Goal: Task Accomplishment & Management: Manage account settings

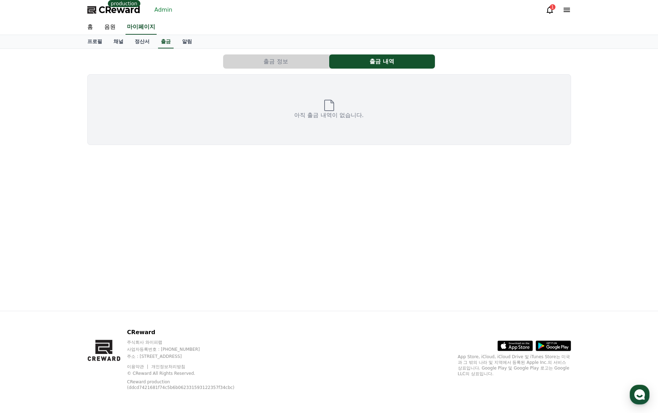
click at [289, 54] on div "출금 정보 출금 내역 아직 출금 내역이 없습니다." at bounding box center [329, 100] width 489 height 96
click at [290, 59] on button "출금 정보" at bounding box center [276, 61] width 106 height 14
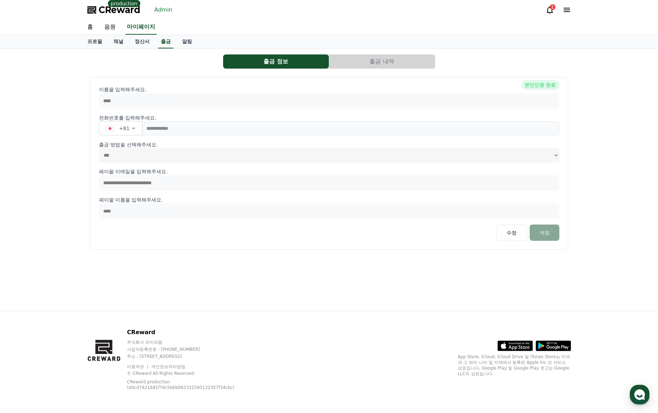
click at [358, 63] on button "출금 내역" at bounding box center [382, 61] width 106 height 14
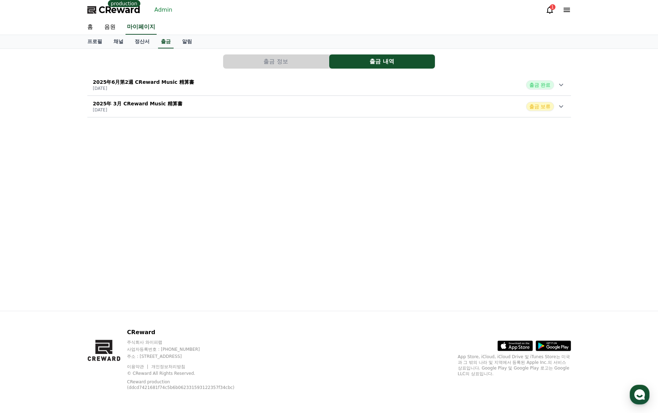
click at [257, 103] on div "2025年 3月 CReward Music 精算書 [DATE] 출금 보류" at bounding box center [329, 106] width 484 height 18
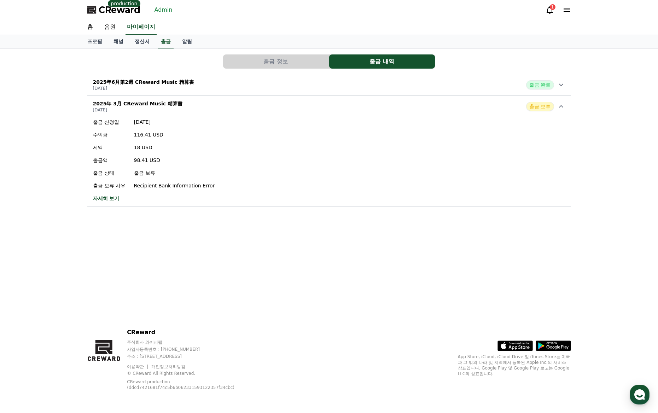
click at [256, 106] on div "2025年 3月 CReward Music 精算書 [DATE] 출금 보류" at bounding box center [329, 106] width 484 height 18
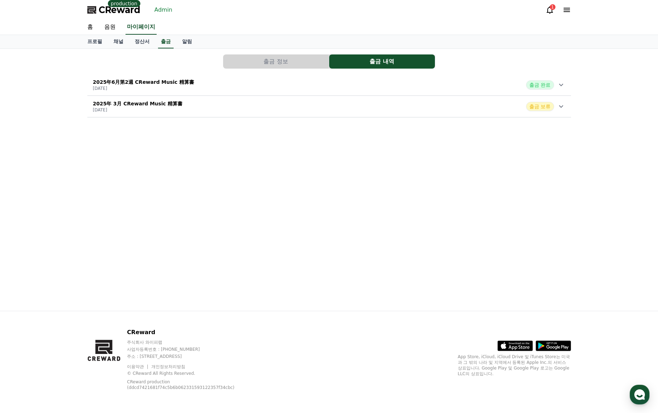
click at [274, 84] on div "2025年6月第2週 CReward Music 精算書 [DATE] 출금 완료" at bounding box center [329, 85] width 484 height 18
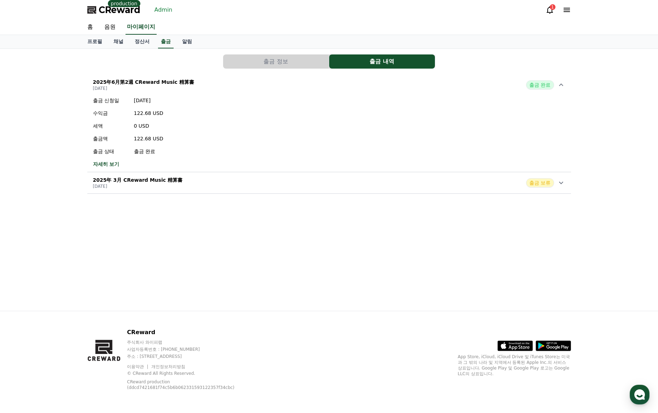
click at [274, 84] on div "2025年6月第2週 CReward Music 精算書 [DATE] 출금 완료" at bounding box center [329, 85] width 484 height 18
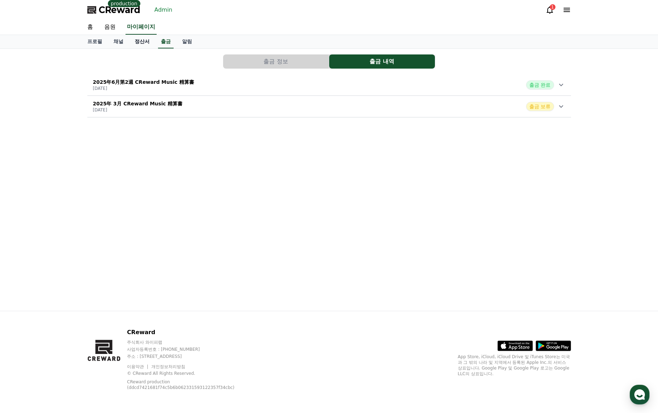
click at [139, 43] on link "정산서" at bounding box center [142, 41] width 26 height 13
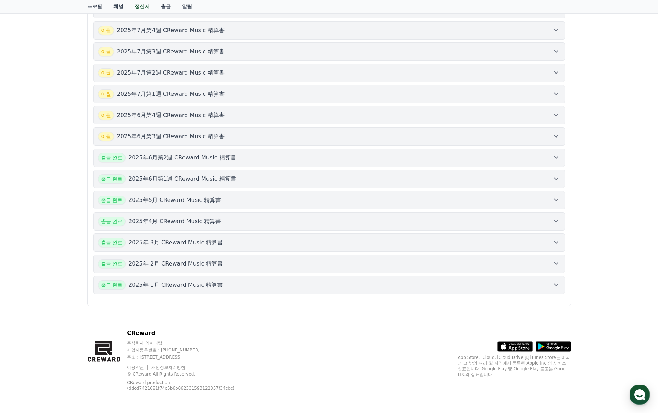
scroll to position [265, 0]
click at [230, 242] on div "출금 완료 2025年 3月 CReward Music 精算書" at bounding box center [329, 241] width 463 height 9
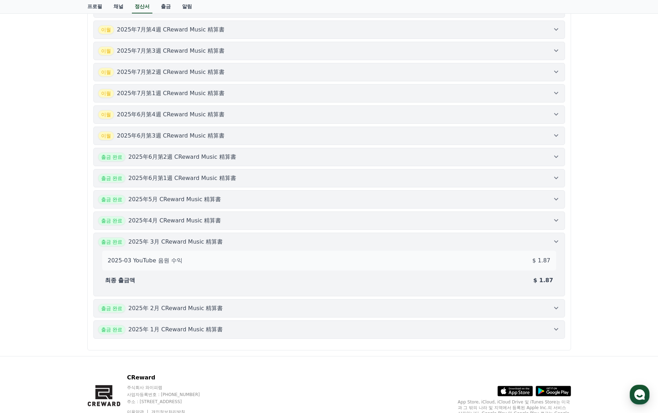
click at [230, 242] on div "출금 완료 2025年 3月 CReward Music 精算書" at bounding box center [329, 241] width 463 height 9
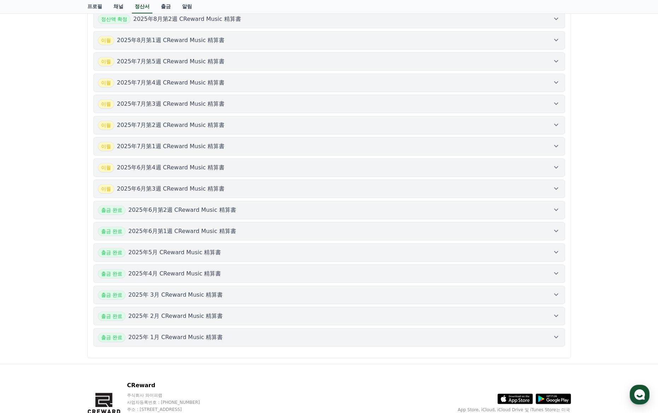
scroll to position [212, 0]
click at [244, 254] on div "출금 완료 2025年5月 CReward Music 精算書" at bounding box center [329, 252] width 463 height 9
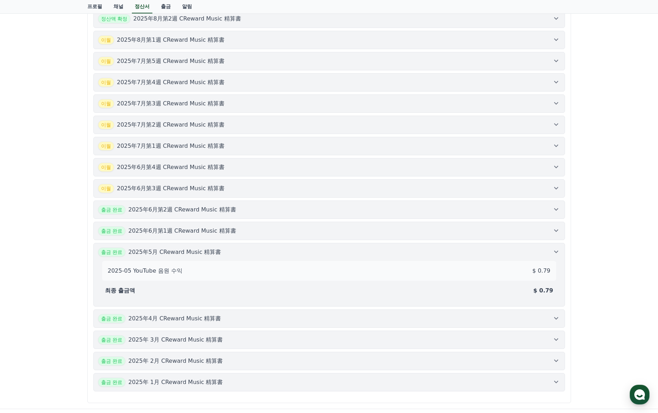
click at [244, 254] on div "출금 완료 2025年5月 CReward Music 精算書" at bounding box center [329, 252] width 463 height 9
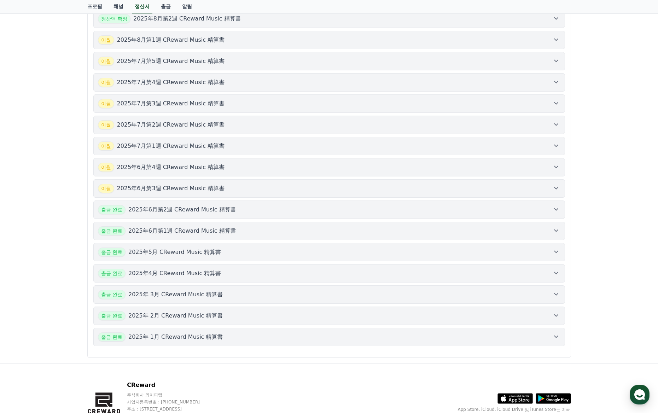
click at [244, 235] on div "출금 완료 2025年6月第1週 CReward Music 精算書" at bounding box center [329, 230] width 463 height 9
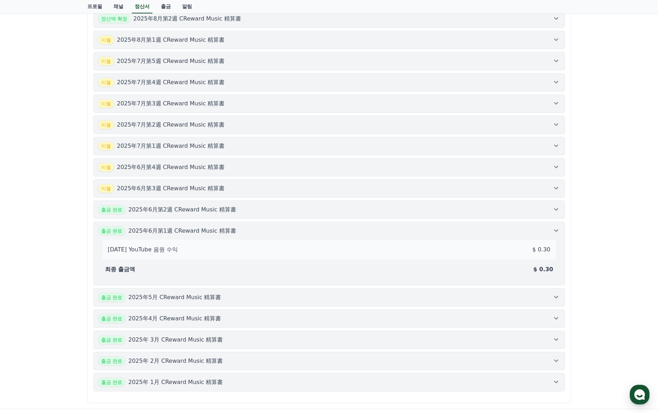
click at [248, 235] on div "출금 완료 2025年6月第1週 CReward Music 精算書" at bounding box center [329, 230] width 463 height 9
click at [255, 210] on div "출금 완료 2025年6月第2週 CReward Music 精算書" at bounding box center [329, 209] width 463 height 9
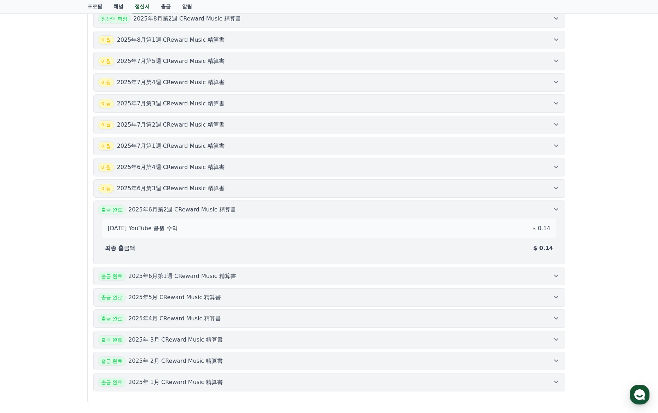
click at [255, 210] on div "출금 완료 2025年6月第2週 CReward Music 精算書" at bounding box center [329, 209] width 463 height 9
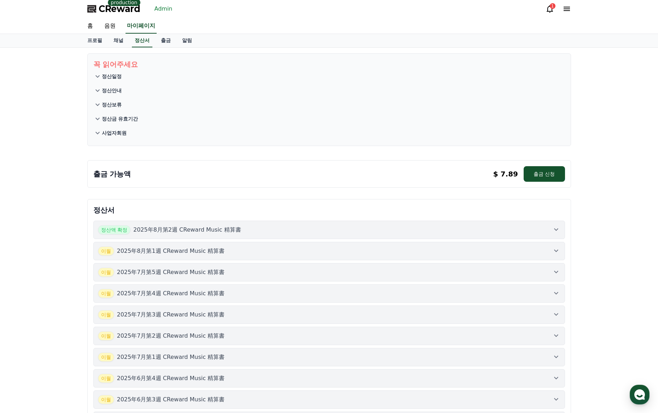
scroll to position [0, 0]
click at [164, 43] on link "출금" at bounding box center [165, 41] width 21 height 13
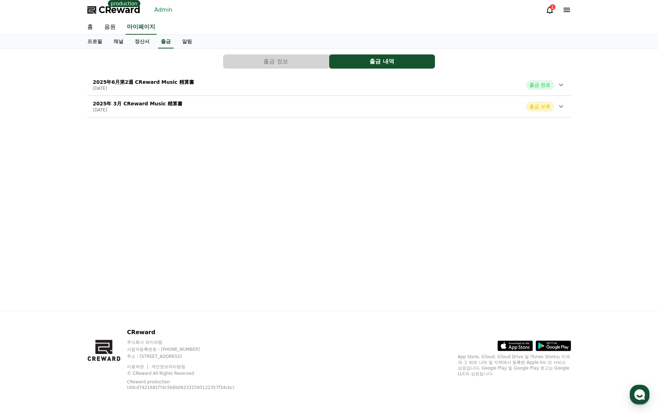
click at [273, 110] on div "2025年 3月 CReward Music 精算書 [DATE] 출금 보류" at bounding box center [329, 106] width 484 height 18
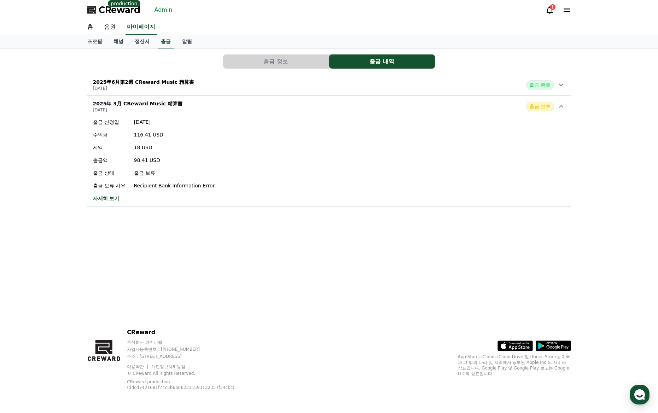
click at [254, 69] on div "출금 정보 출금 내역 2025年6月第2週 CReward Music 精算書 [DATE] 출금 완료 2025年 3月 CReward Music 精算…" at bounding box center [329, 131] width 489 height 158
click at [255, 65] on button "출금 정보" at bounding box center [276, 61] width 106 height 14
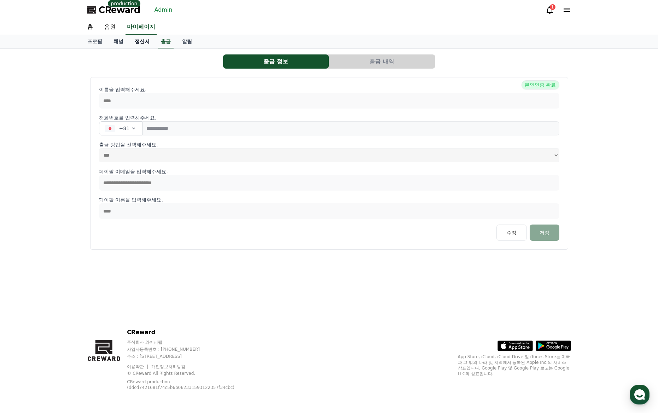
click at [145, 45] on link "정산서" at bounding box center [142, 41] width 26 height 13
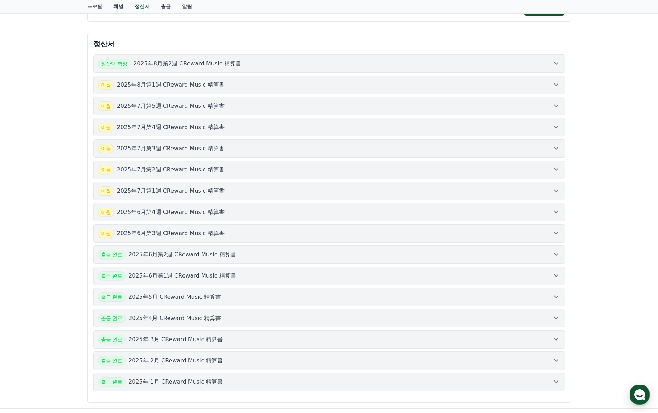
scroll to position [177, 0]
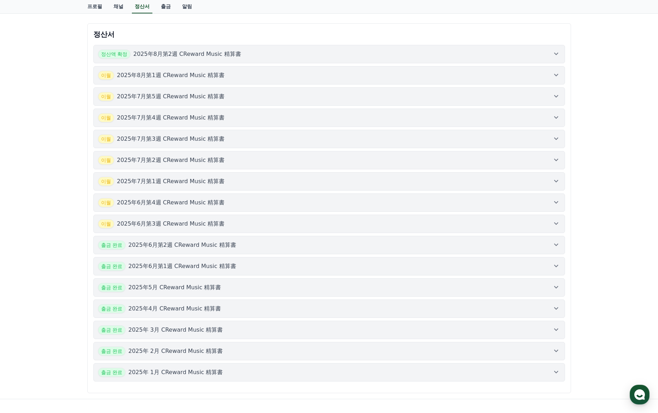
click at [239, 328] on div "출금 완료 2025年 3月 CReward Music 精算書" at bounding box center [329, 329] width 463 height 9
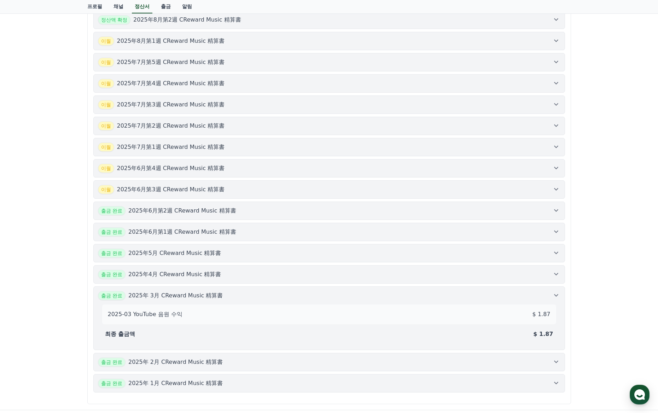
scroll to position [212, 0]
click at [237, 353] on button "출금 완료 2025年 2月 CReward Music 精算書" at bounding box center [329, 361] width 472 height 18
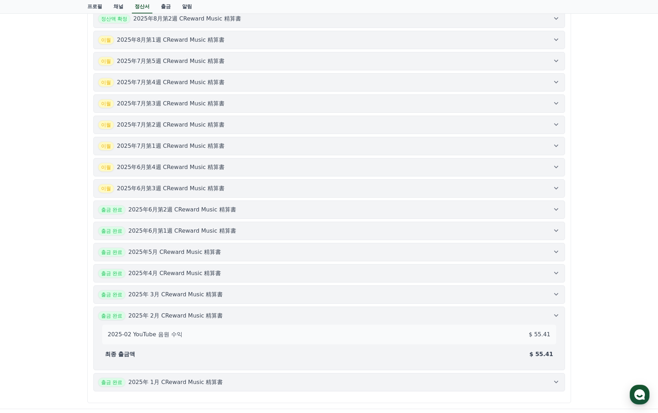
click at [254, 386] on div "출금 완료 2025年 1月 CReward Music 精算書" at bounding box center [329, 382] width 463 height 9
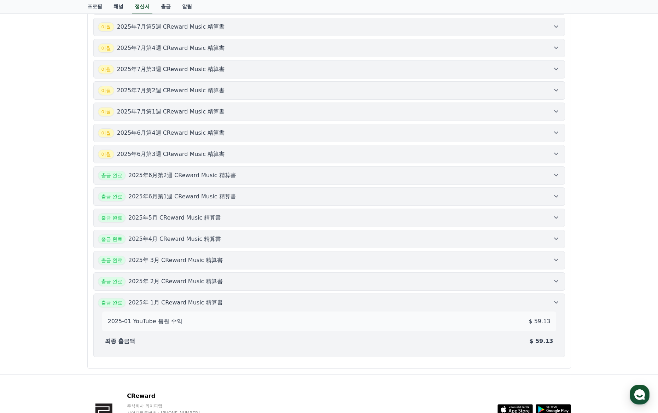
scroll to position [248, 0]
click at [234, 264] on button "출금 완료 2025年 3月 CReward Music 精算書" at bounding box center [329, 259] width 472 height 18
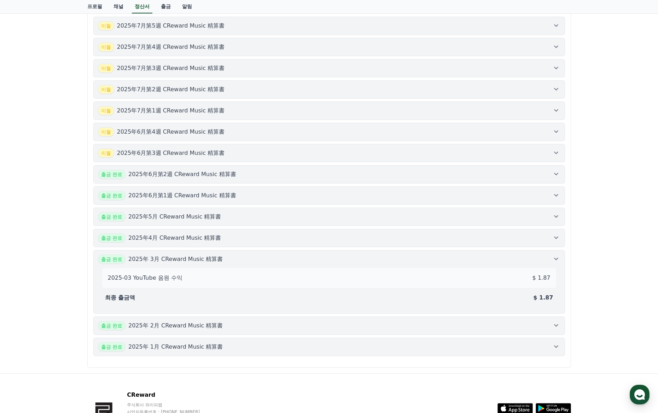
click at [234, 264] on div "2025-03 YouTube 음원 수익 $ 1.87 최종 출금액 $ 1.87" at bounding box center [329, 286] width 463 height 45
click at [234, 242] on div "출금 완료 2025年4月 CReward Music 精算書" at bounding box center [329, 237] width 463 height 9
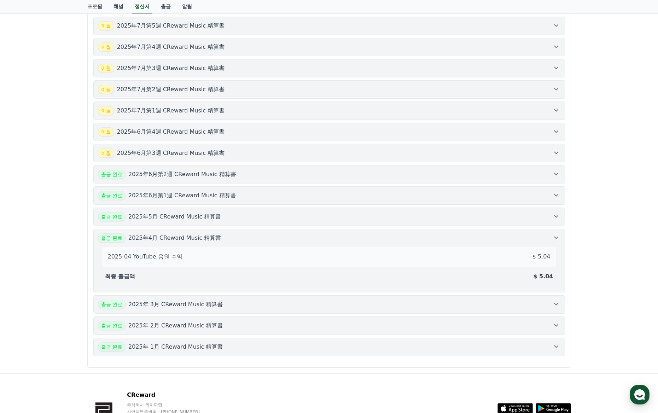
click at [234, 240] on div "출금 완료 2025年4月 CReward Music 精算書" at bounding box center [329, 237] width 463 height 9
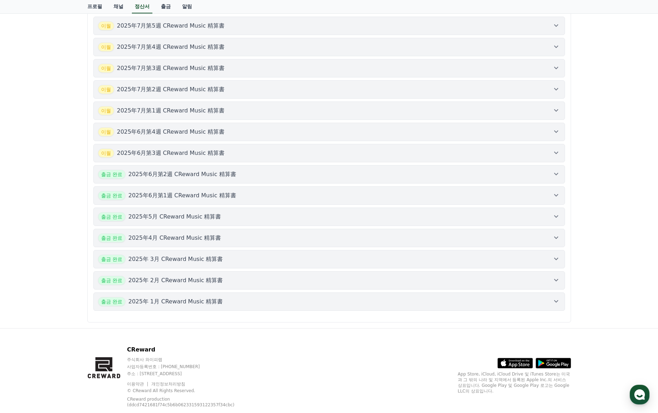
click at [237, 221] on div "출금 완료 2025年5月 CReward Music 精算書" at bounding box center [329, 216] width 463 height 9
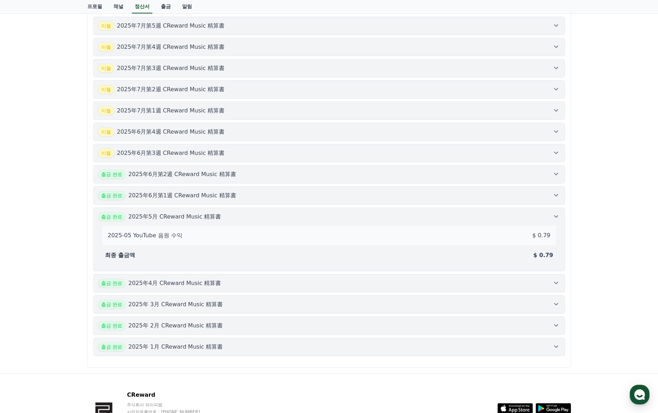
click at [237, 221] on div "출금 완료 2025年5月 CReward Music 精算書" at bounding box center [329, 216] width 463 height 9
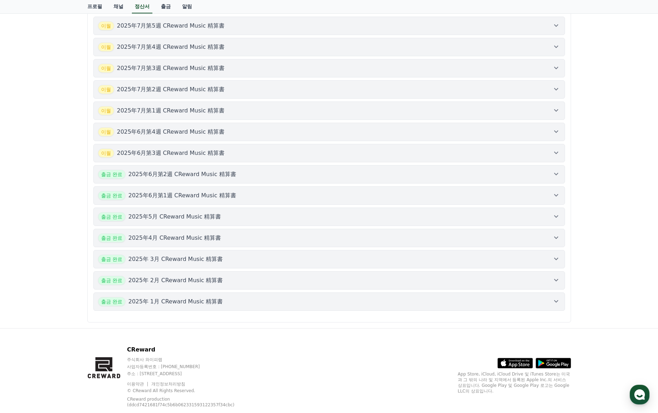
click at [257, 239] on div "출금 완료 2025年4月 CReward Music 精算書" at bounding box center [329, 237] width 463 height 9
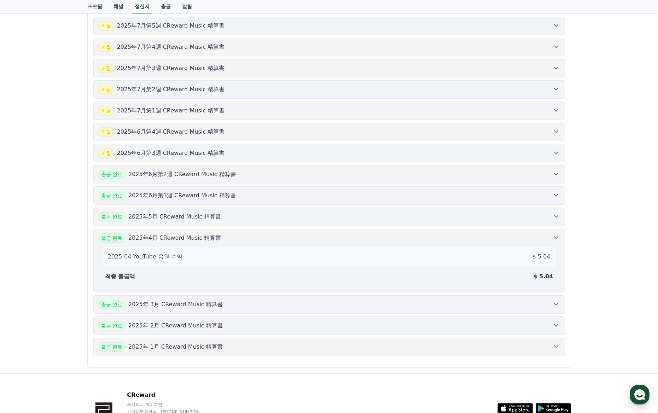
click at [473, 219] on div "출금 완료 2025年5月 CReward Music 精算書" at bounding box center [329, 216] width 463 height 9
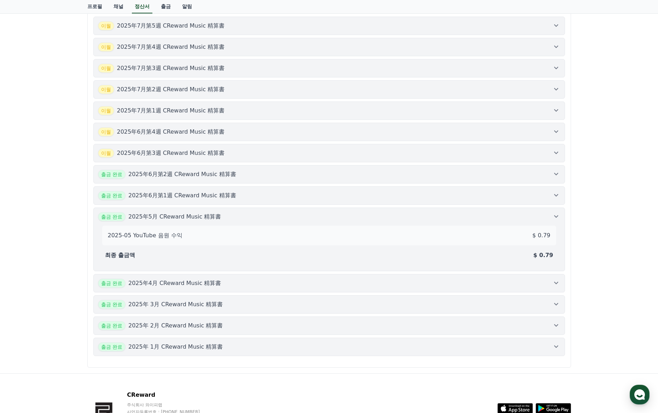
click at [458, 193] on div "출금 완료 2025年6月第1週 CReward Music 精算書" at bounding box center [329, 195] width 463 height 9
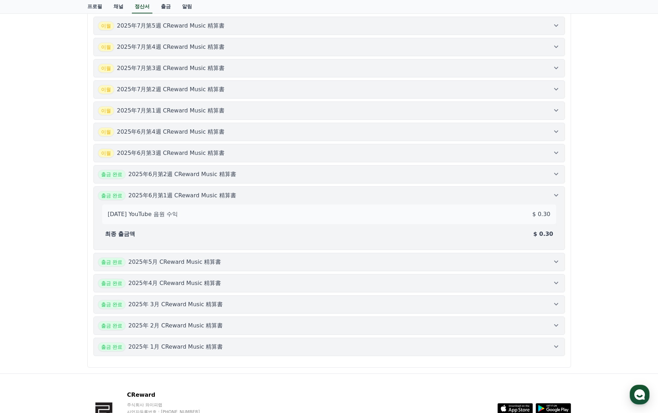
click at [321, 179] on button "출금 완료 2025年6月第2週 CReward Music 精算書" at bounding box center [329, 174] width 472 height 18
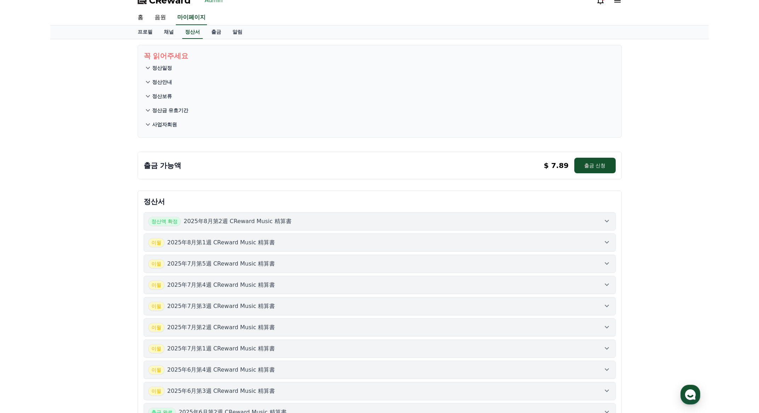
scroll to position [0, 0]
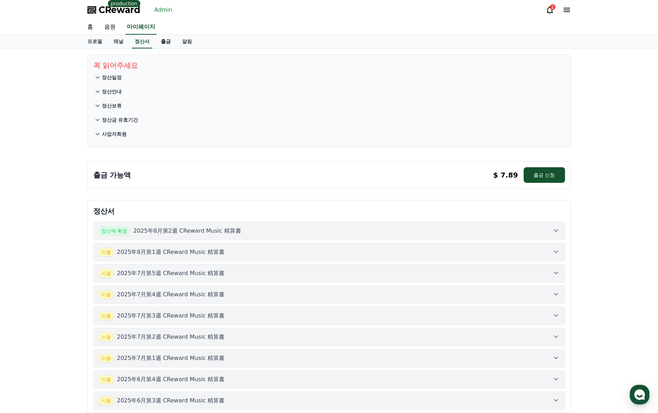
click at [168, 40] on link "출금" at bounding box center [165, 41] width 21 height 13
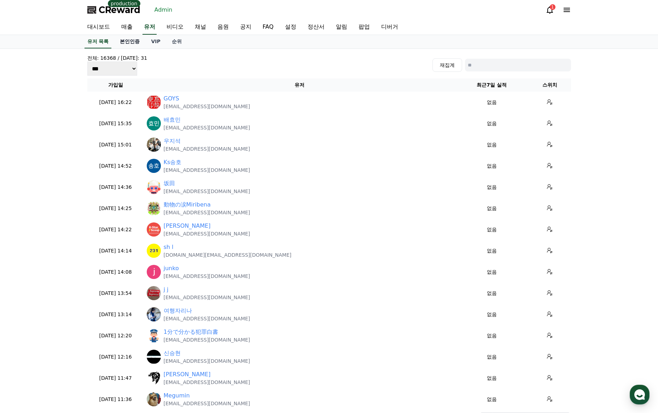
click at [133, 43] on link "본인인증" at bounding box center [129, 41] width 31 height 13
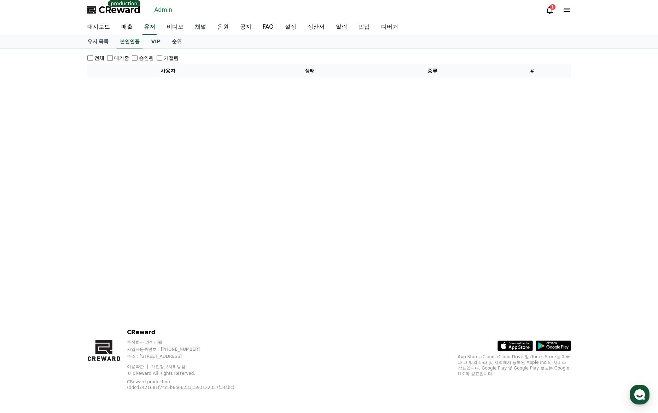
click at [205, 25] on link "채널" at bounding box center [200, 27] width 23 height 15
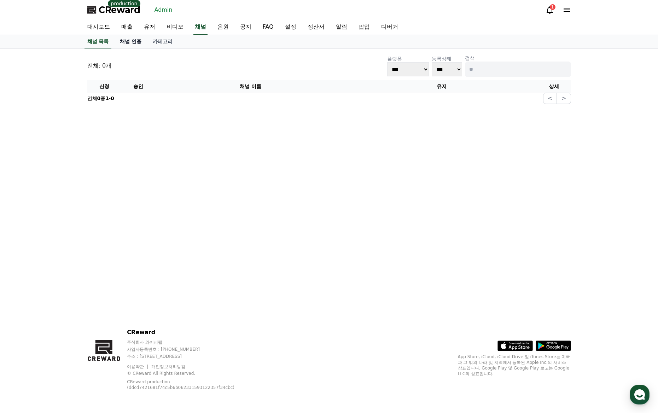
click at [133, 42] on link "채널 인증" at bounding box center [130, 41] width 33 height 13
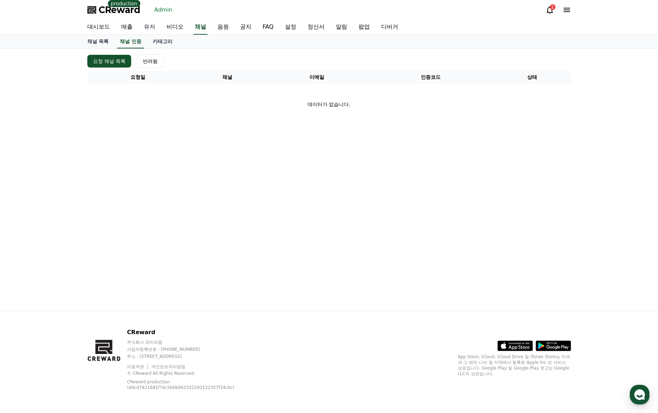
click at [150, 28] on link "유저" at bounding box center [149, 27] width 23 height 15
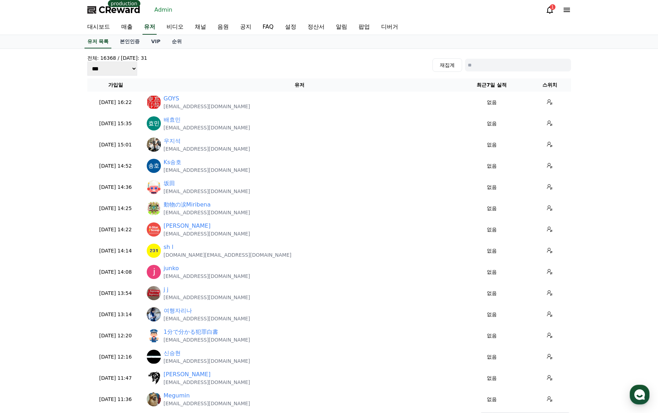
click at [166, 9] on link "Admin" at bounding box center [164, 9] width 24 height 11
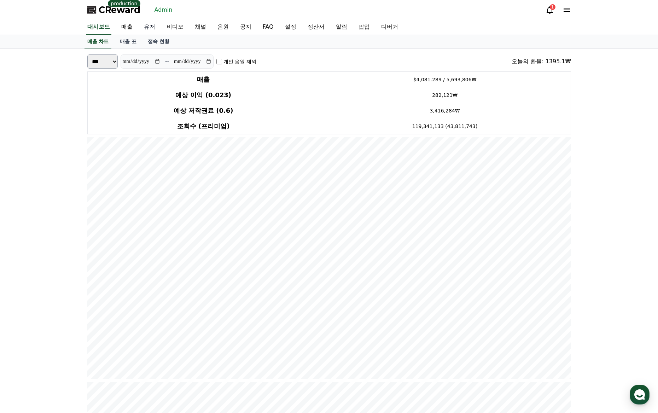
click at [149, 28] on link "유저" at bounding box center [149, 27] width 23 height 15
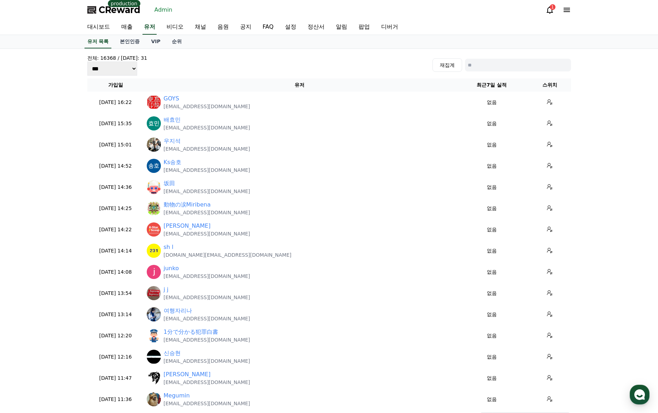
drag, startPoint x: 454, startPoint y: 68, endPoint x: 472, endPoint y: 65, distance: 17.9
click at [457, 68] on button "재집계" at bounding box center [448, 64] width 30 height 13
click at [472, 65] on input at bounding box center [518, 65] width 106 height 13
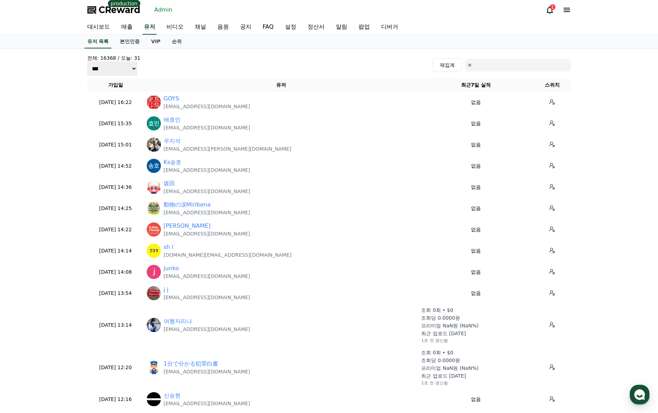
click at [497, 67] on input at bounding box center [518, 65] width 106 height 13
paste input "**********"
type input "**********"
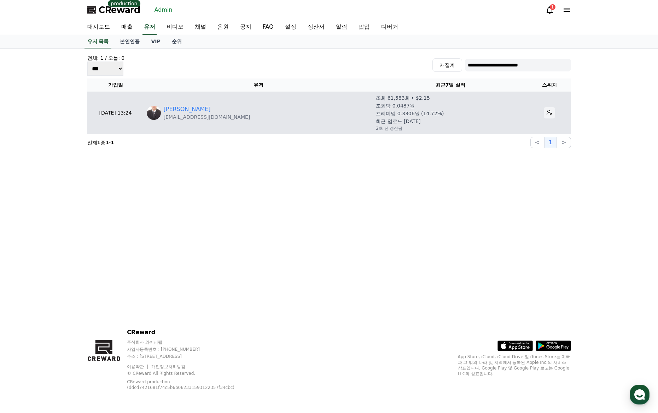
click at [547, 114] on icon at bounding box center [549, 112] width 5 height 5
